Goal: Check status

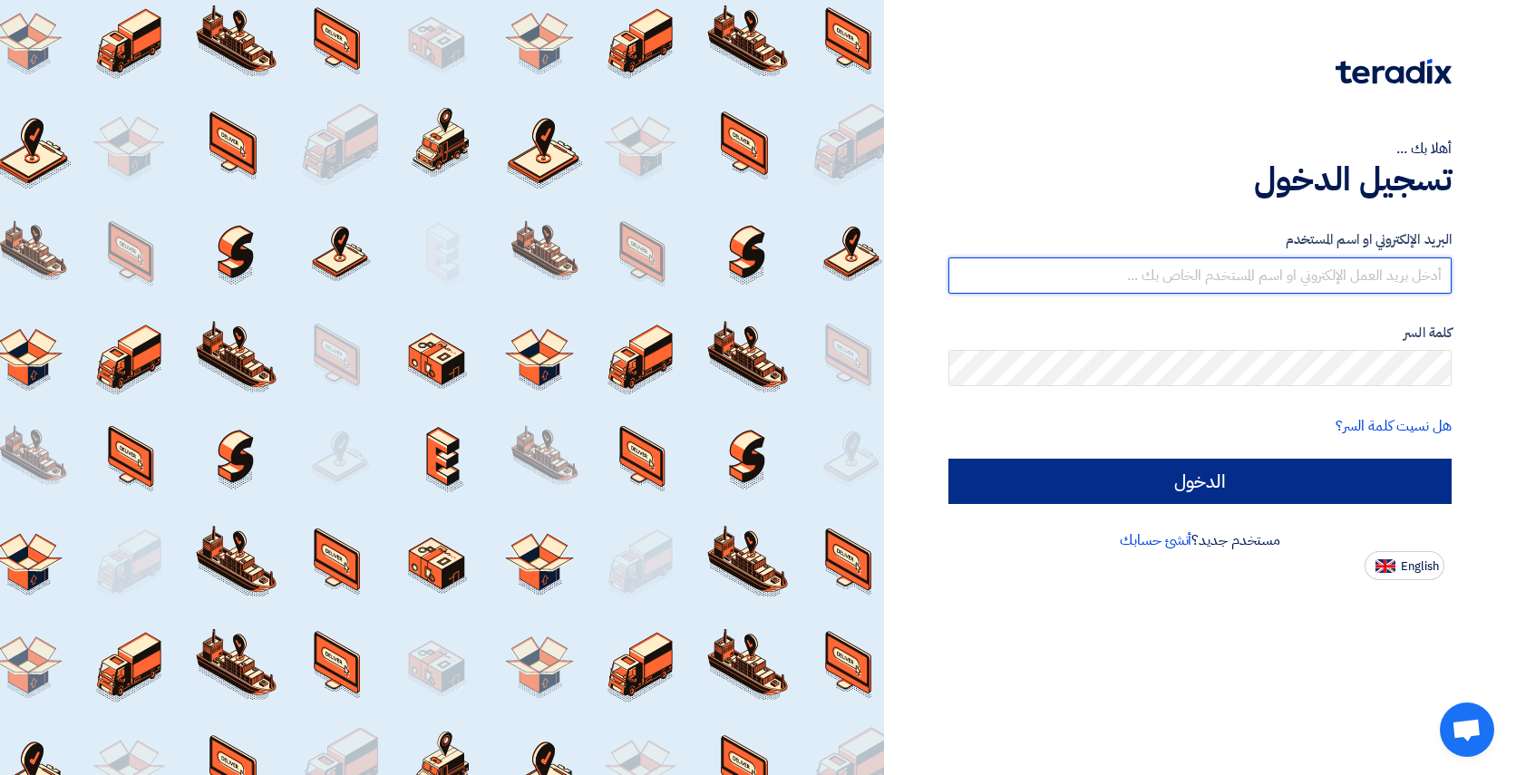
type input "[EMAIL_ADDRESS][DOMAIN_NAME]"
click at [1165, 478] on input "الدخول" at bounding box center [1199, 481] width 503 height 45
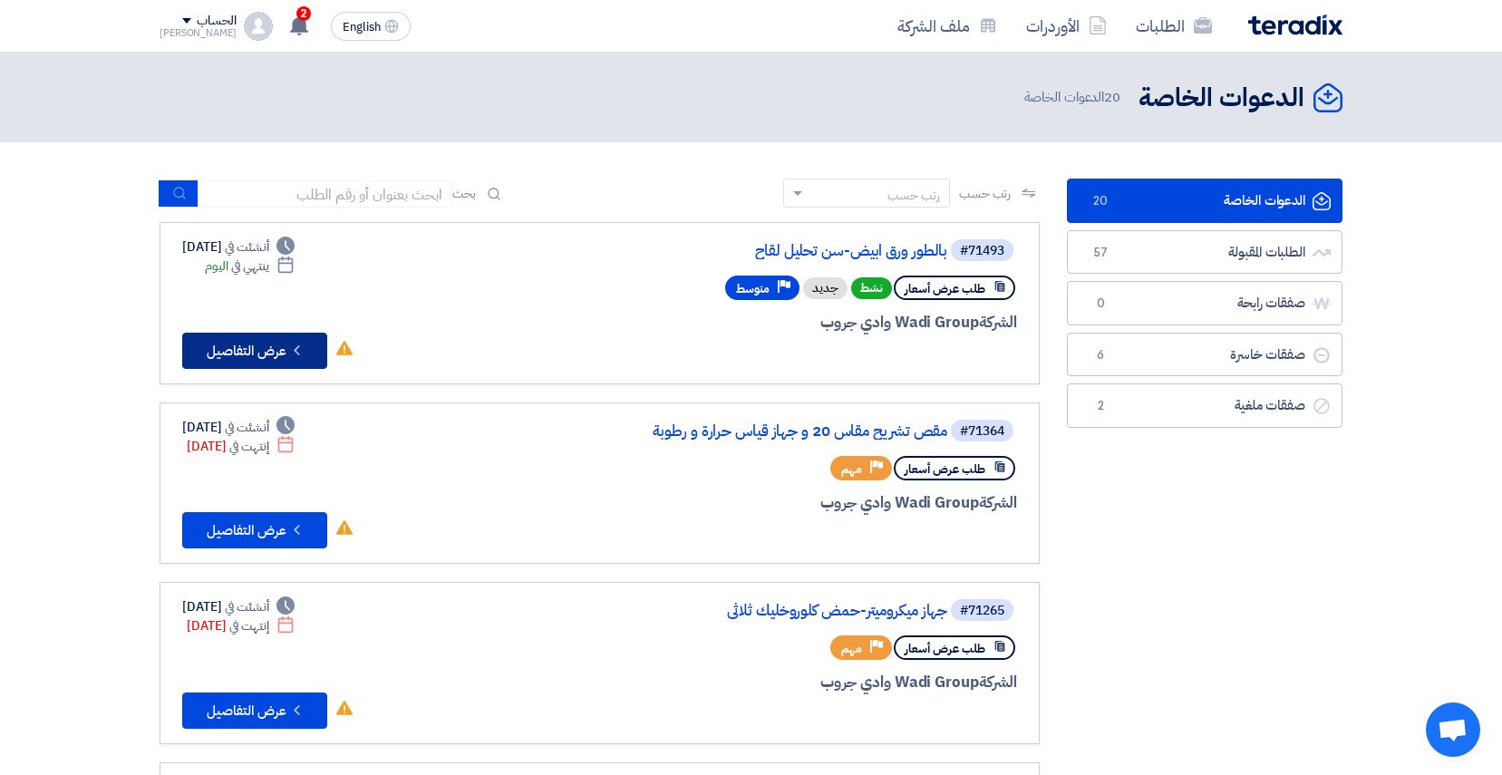
click at [287, 350] on button "Check details عرض التفاصيل" at bounding box center [254, 351] width 145 height 36
